Goal: Transaction & Acquisition: Purchase product/service

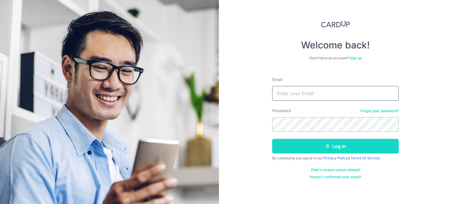
type input "phyteng@gmail.com"
click at [323, 144] on button "Log in" at bounding box center [335, 146] width 127 height 15
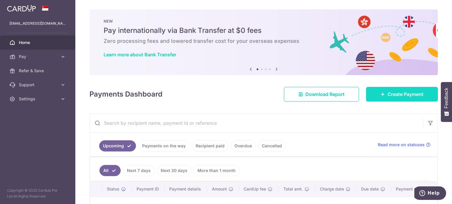
click at [388, 95] on span "Create Payment" at bounding box center [406, 94] width 36 height 7
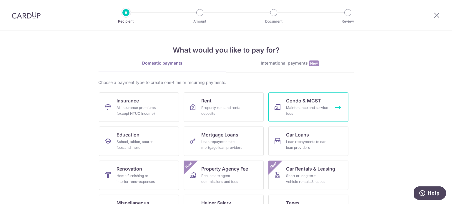
click at [310, 111] on div "Maintenance and service fees" at bounding box center [307, 111] width 42 height 12
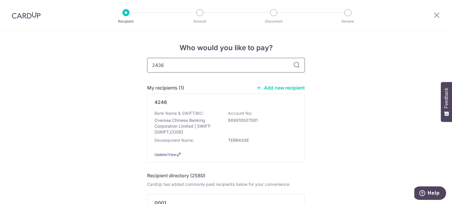
type input "2436"
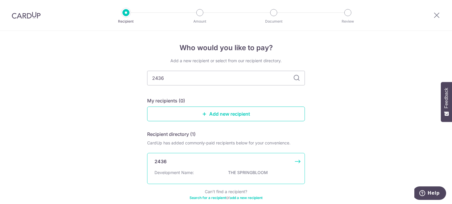
click at [252, 160] on div "2436" at bounding box center [222, 161] width 136 height 7
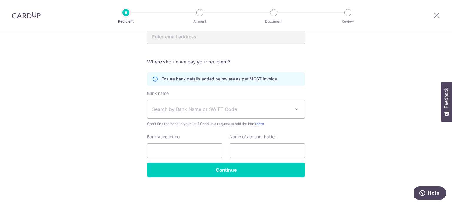
scroll to position [137, 0]
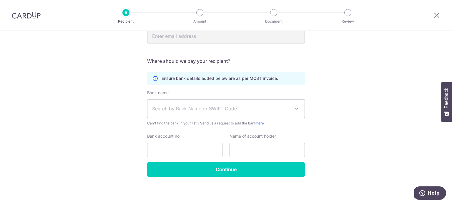
click at [256, 108] on span "Search by Bank Name or SWIFT Code" at bounding box center [221, 108] width 138 height 7
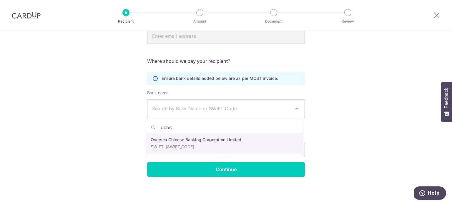
type input "ocbc"
select select "12"
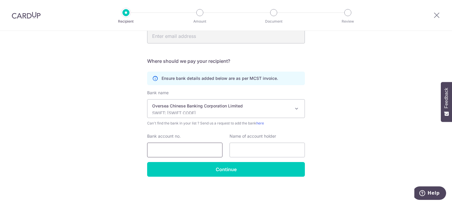
click at [208, 148] on input "Bank account no." at bounding box center [184, 150] width 75 height 15
type input "595060807001"
click at [253, 152] on input "text" at bounding box center [267, 150] width 75 height 15
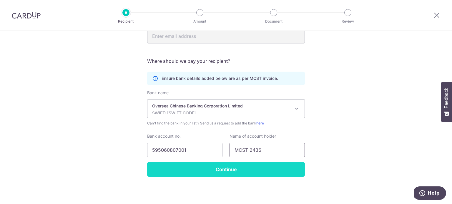
type input "MCST 2436"
click at [251, 168] on input "Continue" at bounding box center [226, 169] width 158 height 15
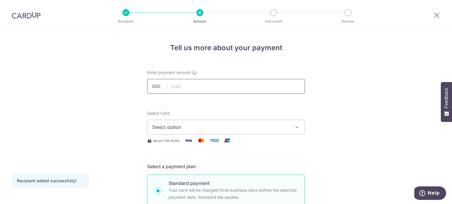
click at [238, 87] on input "text" at bounding box center [226, 86] width 158 height 15
type input "1,203.36"
click at [274, 125] on span "Select option" at bounding box center [220, 127] width 137 height 7
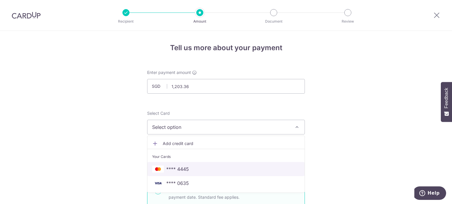
click at [246, 169] on span "**** 4445" at bounding box center [226, 169] width 148 height 7
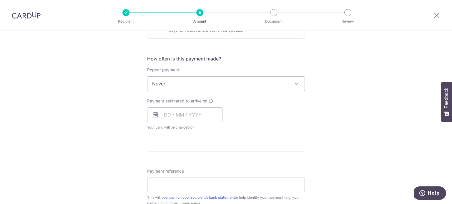
scroll to position [204, 0]
click at [166, 115] on input "text" at bounding box center [184, 114] width 75 height 15
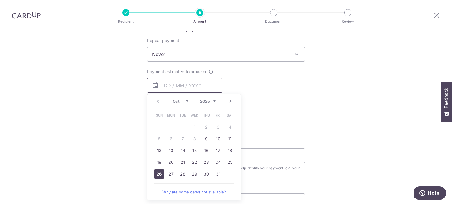
scroll to position [233, 0]
click at [215, 164] on link "24" at bounding box center [217, 162] width 9 height 9
type input "24/10/2025"
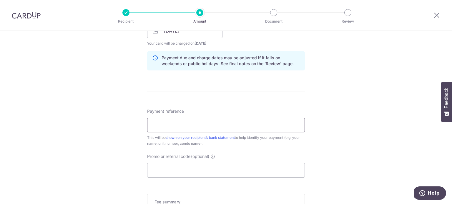
scroll to position [288, 0]
click at [262, 126] on input "Payment reference" at bounding box center [226, 125] width 158 height 15
type input "#143-13-06"
click at [332, 150] on div "Tell us more about your payment Enter payment amount SGD 1,203.36 1203.36 Recip…" at bounding box center [226, 21] width 452 height 556
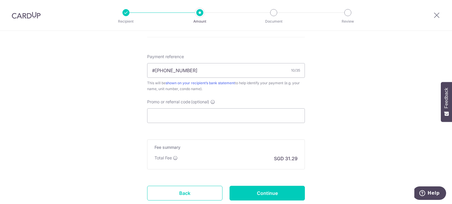
scroll to position [343, 0]
click at [226, 115] on input "Promo or referral code (optional)" at bounding box center [226, 115] width 158 height 15
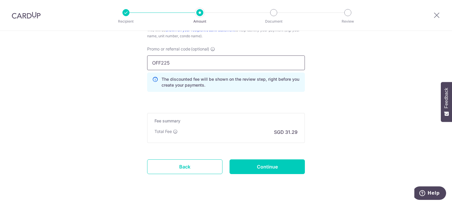
scroll to position [408, 0]
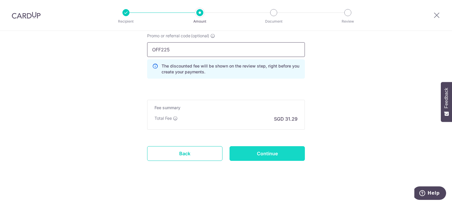
type input "OFF225"
click at [245, 151] on input "Continue" at bounding box center [267, 154] width 75 height 15
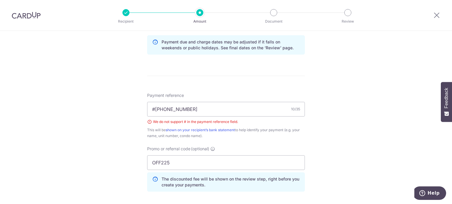
scroll to position [303, 0]
click at [155, 108] on input "#[PHONE_NUMBER]" at bounding box center [226, 109] width 158 height 15
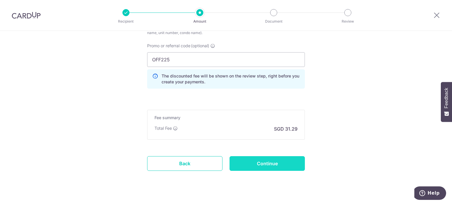
scroll to position [407, 0]
type input "[PHONE_NUMBER]"
click at [288, 164] on input "Continue" at bounding box center [267, 163] width 75 height 15
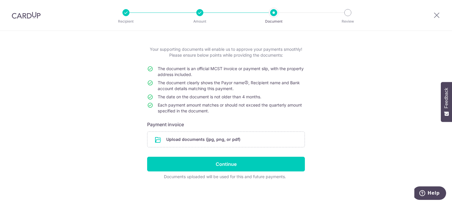
scroll to position [26, 0]
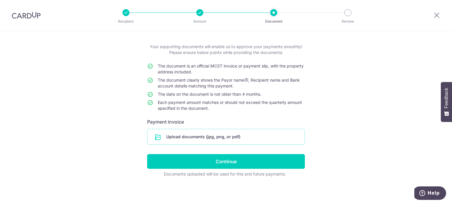
click at [270, 142] on input "file" at bounding box center [225, 136] width 157 height 15
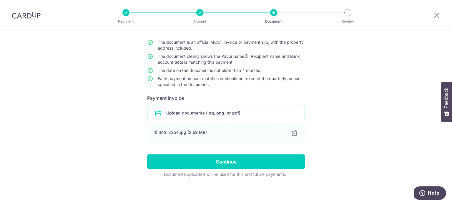
scroll to position [50, 0]
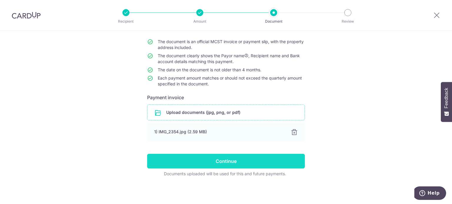
click at [242, 159] on input "Continue" at bounding box center [226, 161] width 158 height 15
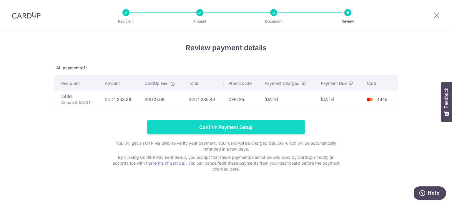
click at [217, 128] on input "Confirm Payment Setup" at bounding box center [226, 127] width 158 height 15
